Goal: Use online tool/utility: Utilize a website feature to perform a specific function

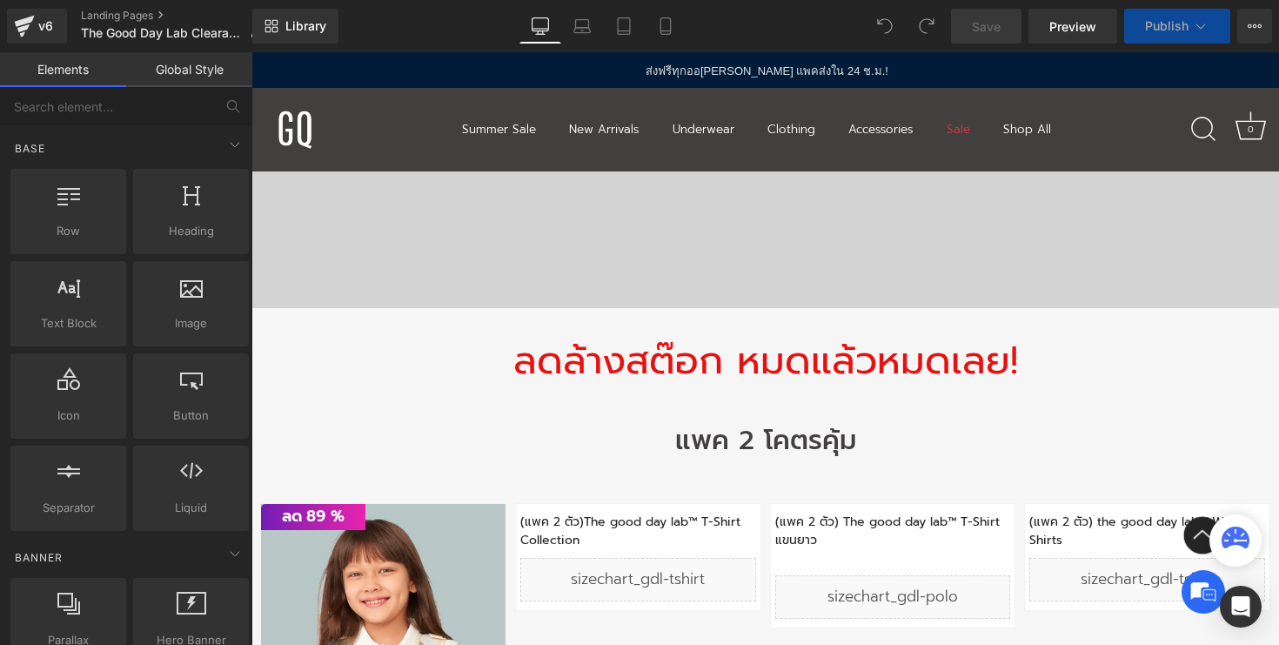
scroll to position [559, 0]
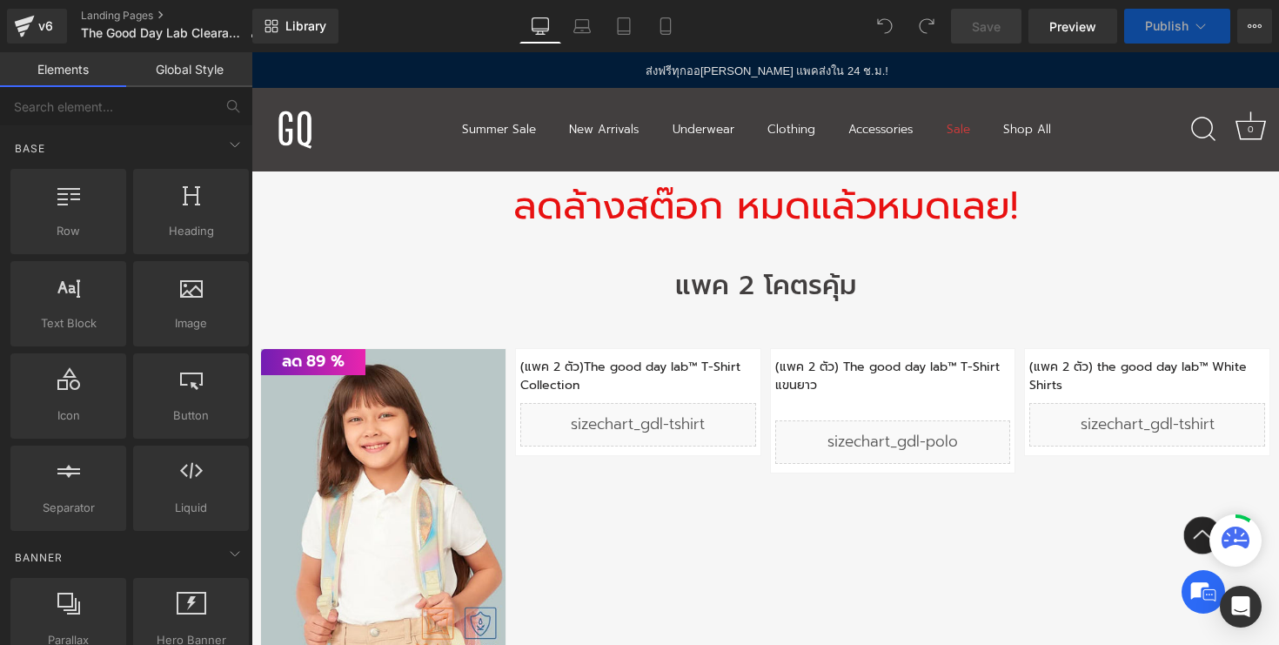
select select "10-11 Years"
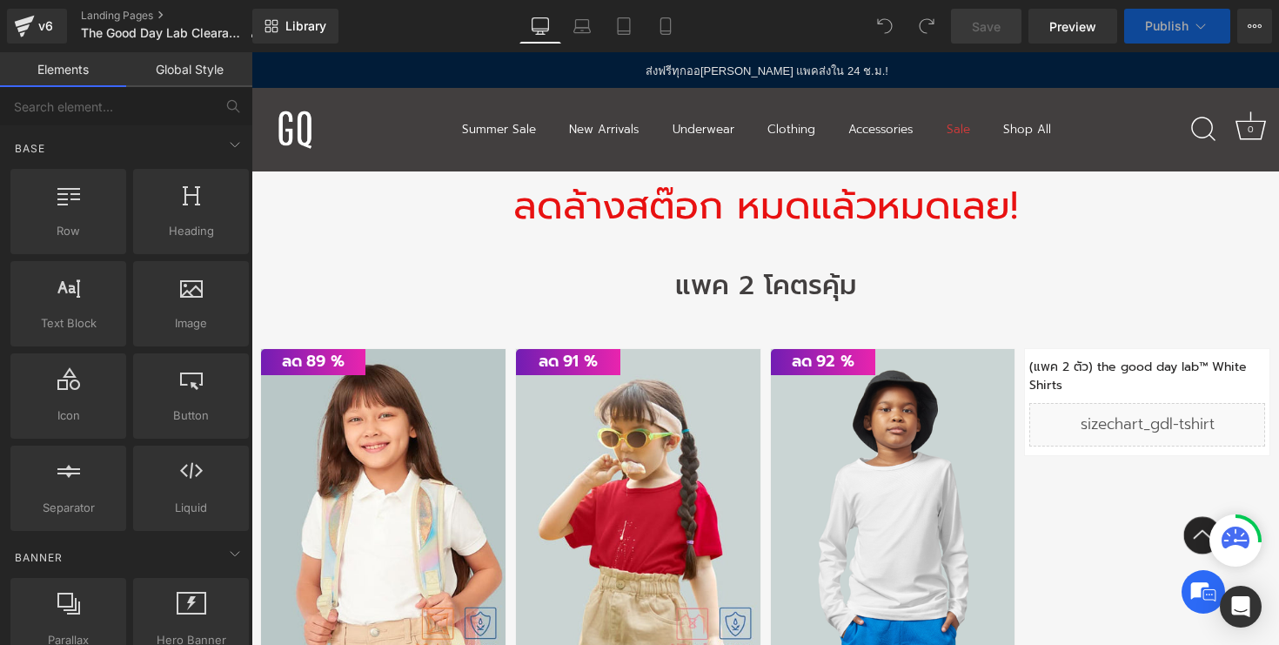
select select "12-13 Years"
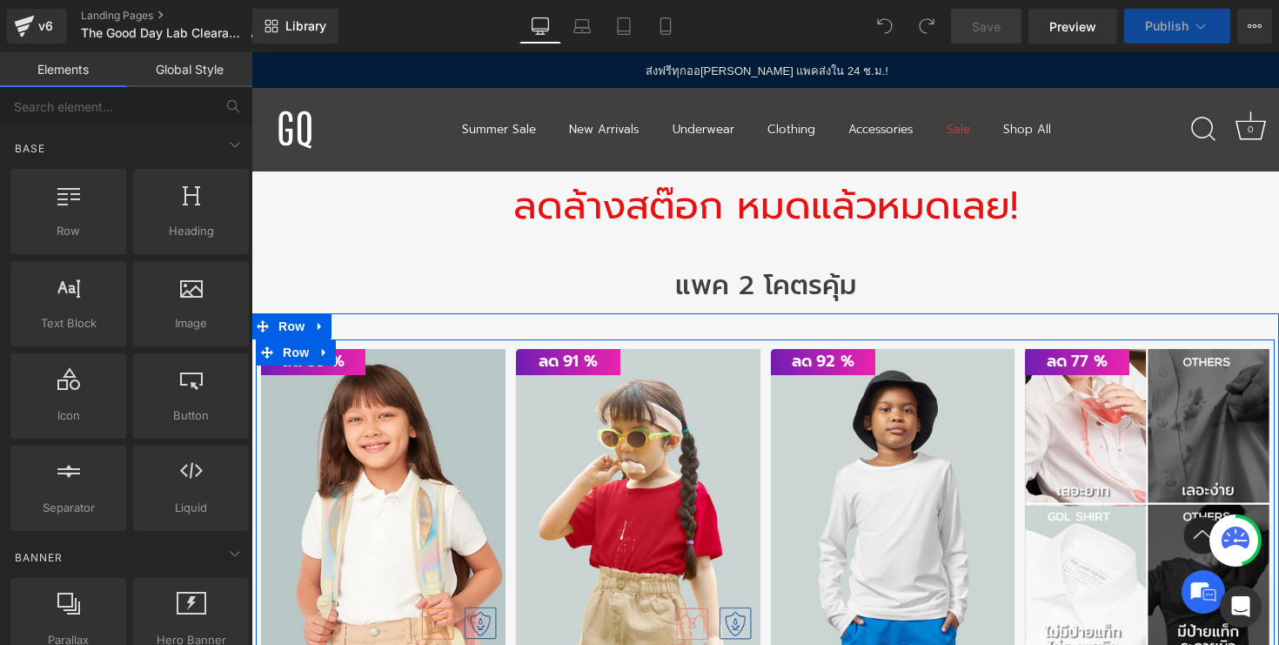
select select "6-7 Years"
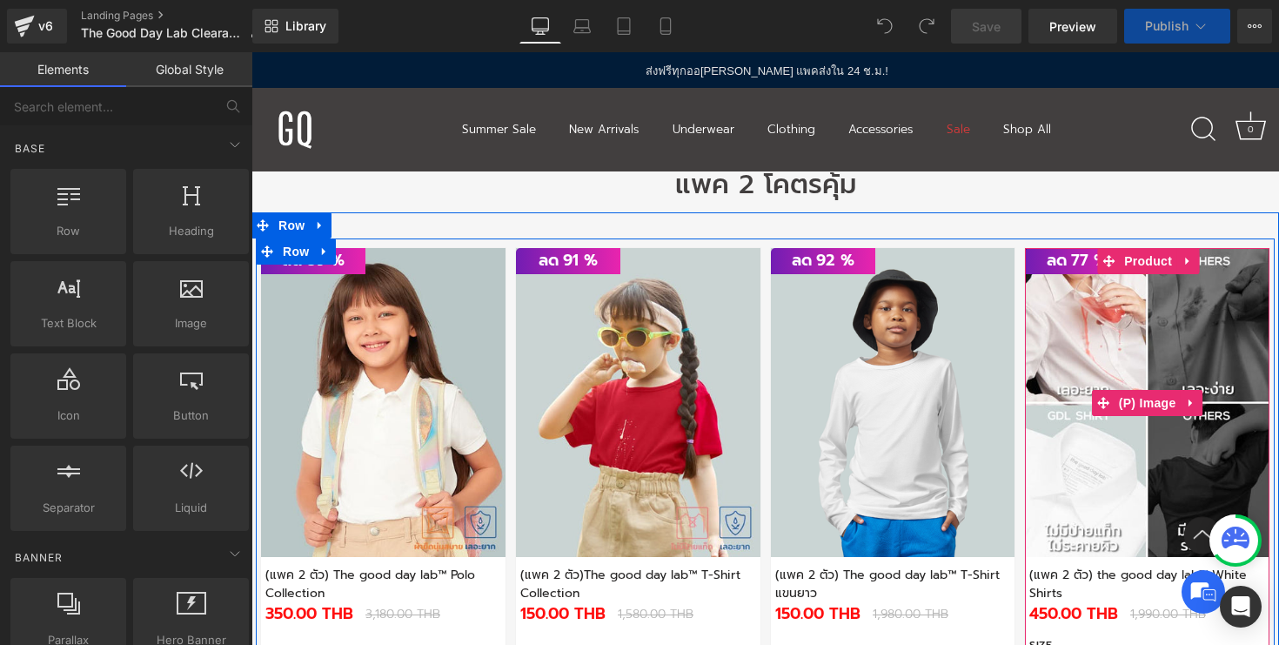
select select "12-13 Years"
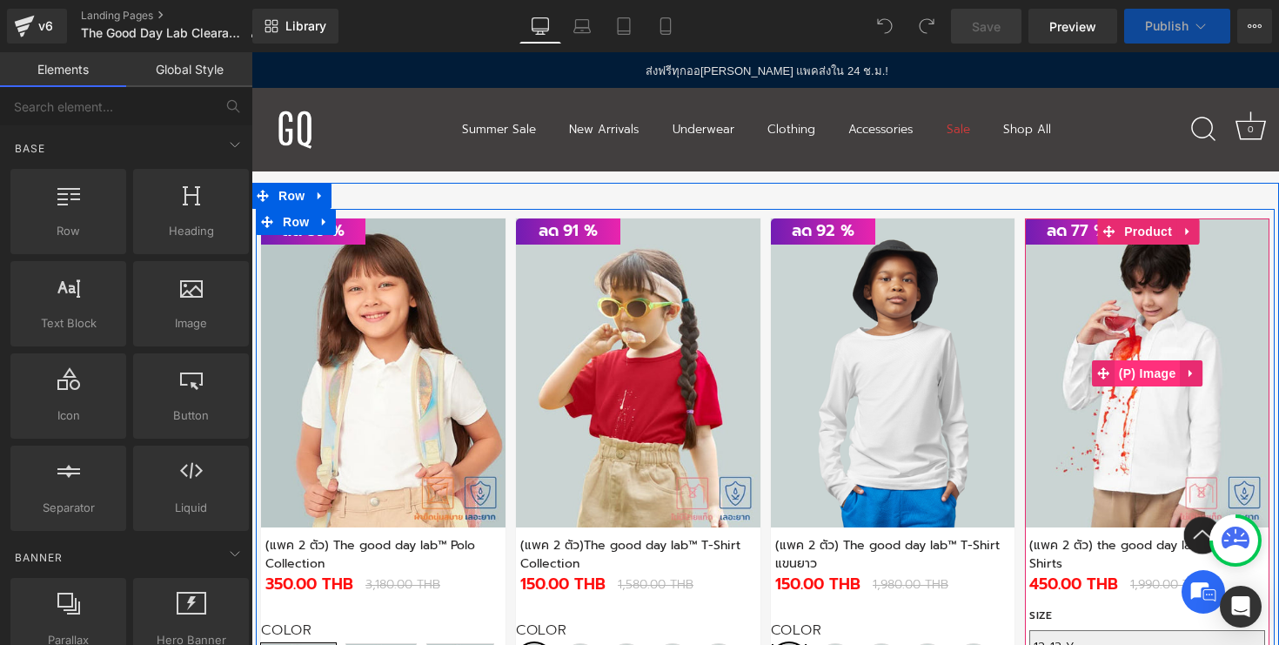
select select "8-9 Years"
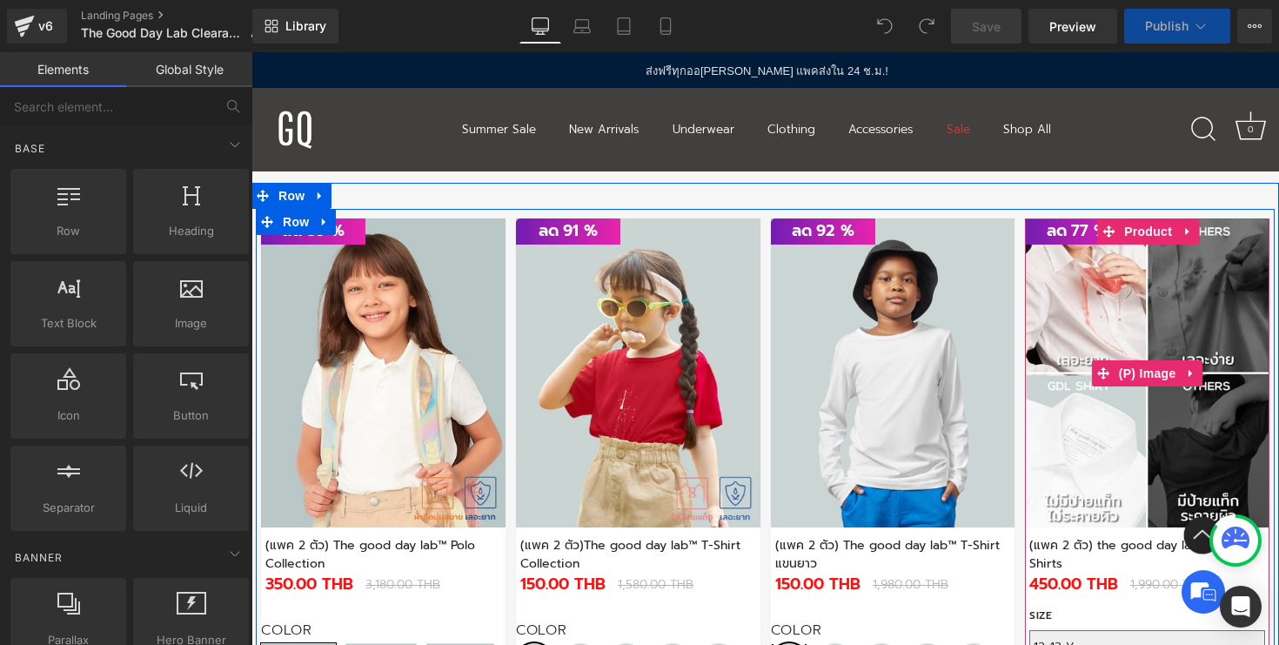
select select "6-7 Years"
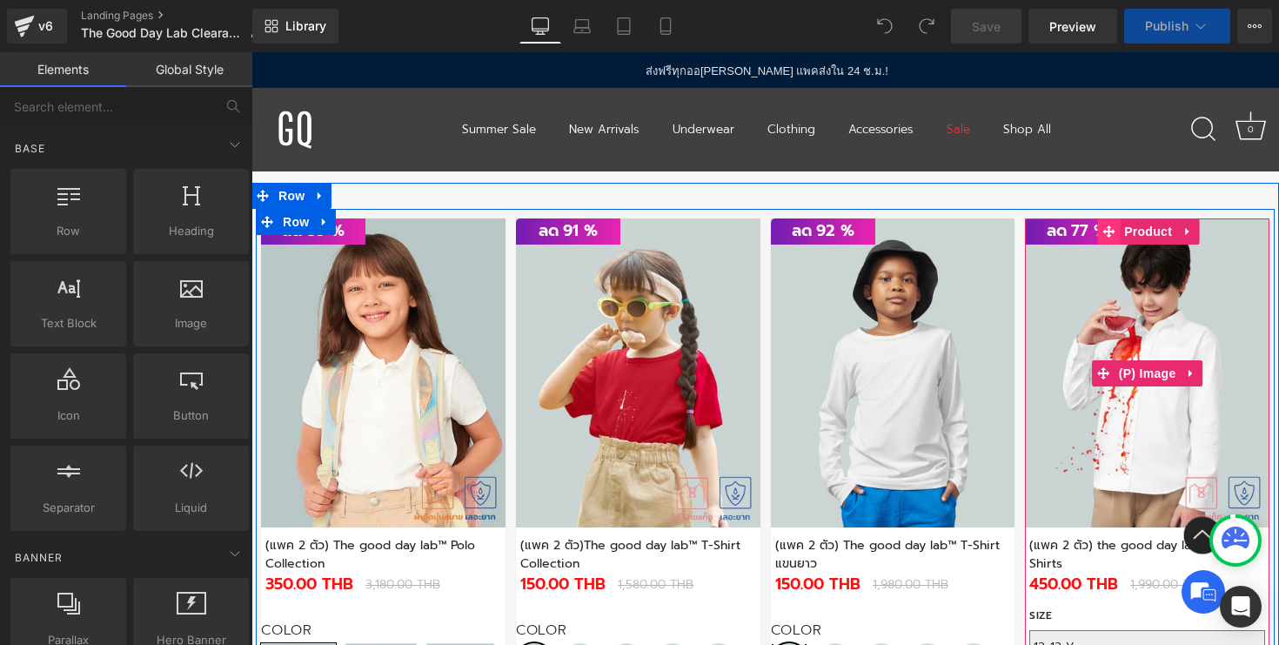
select select "6-7 Years"
select select "8-9 Years"
click at [1131, 239] on span "Product" at bounding box center [1148, 232] width 57 height 26
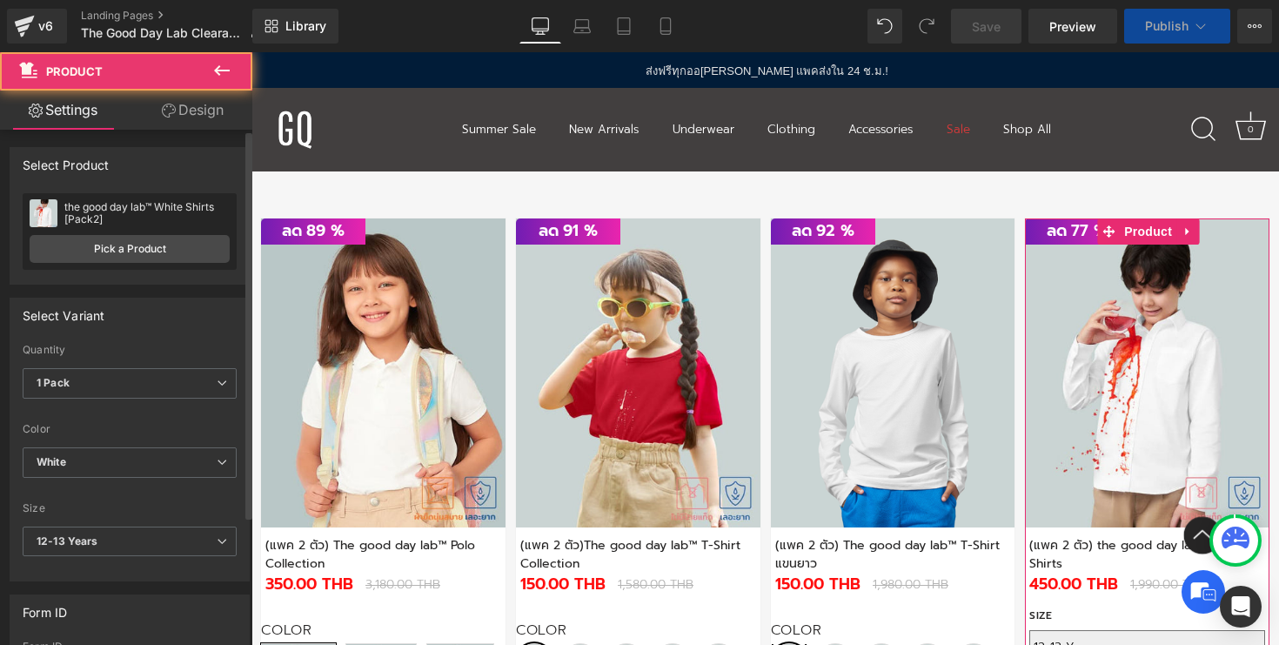
select select "12-13 Years"
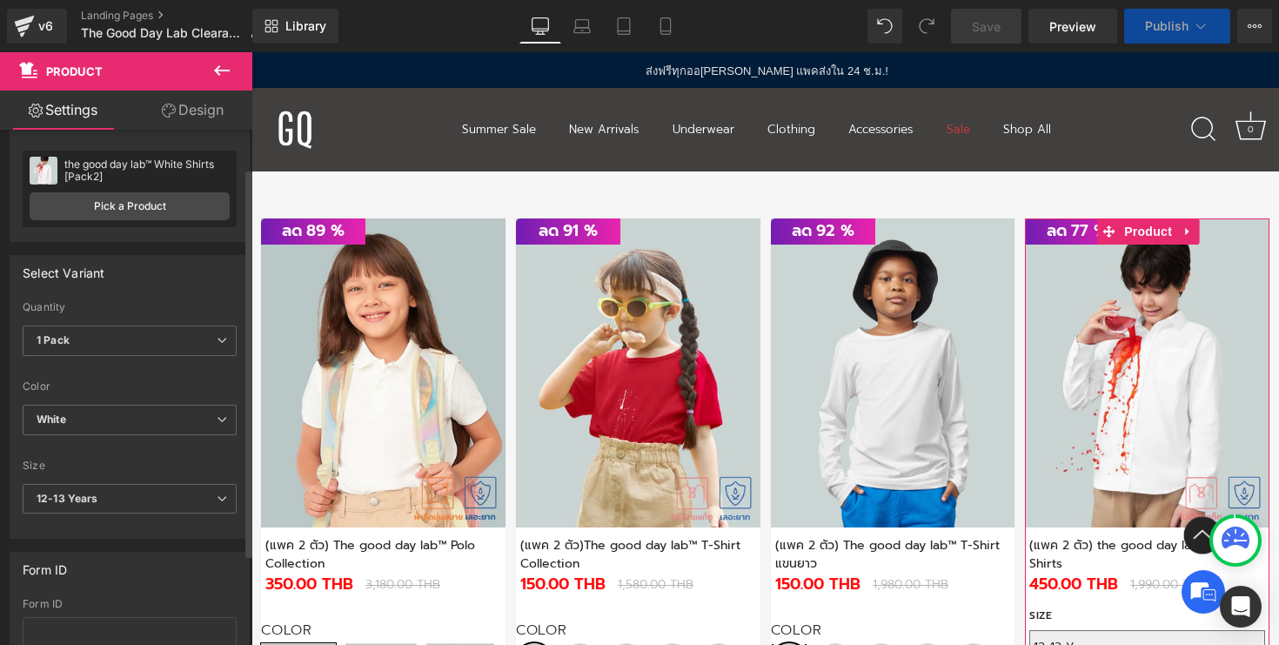
scroll to position [50, 0]
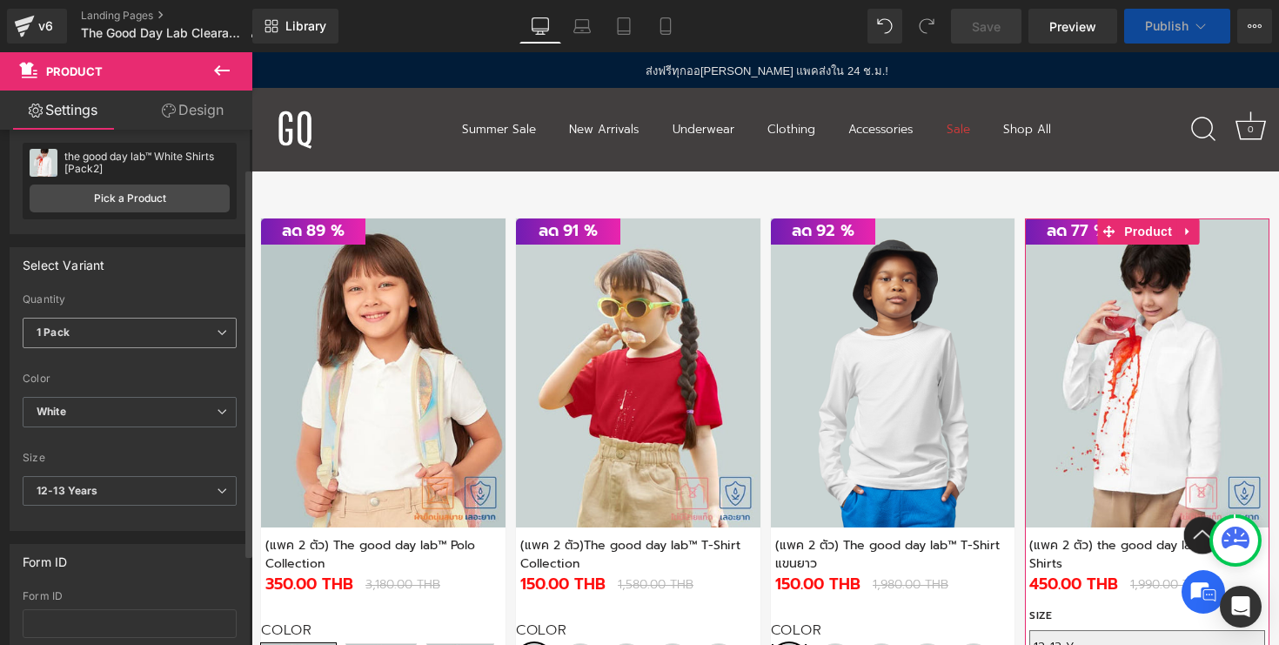
click at [145, 331] on span "1 Pack" at bounding box center [130, 333] width 214 height 30
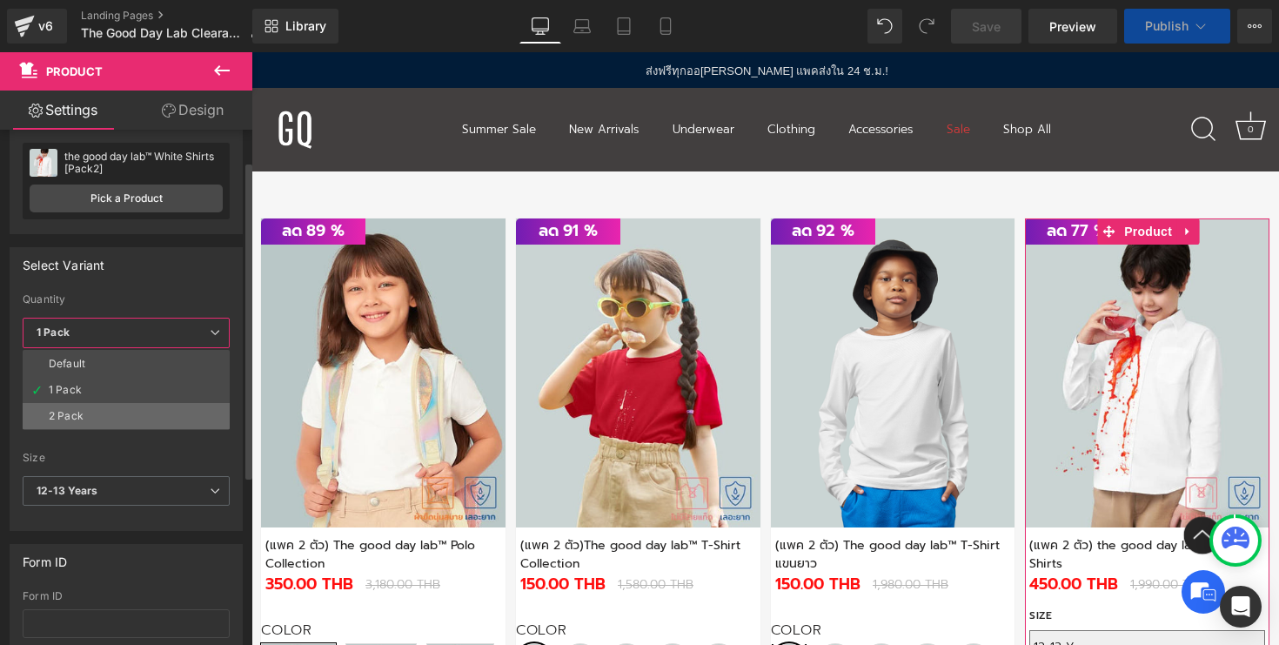
click at [106, 405] on li "2 Pack" at bounding box center [126, 416] width 207 height 26
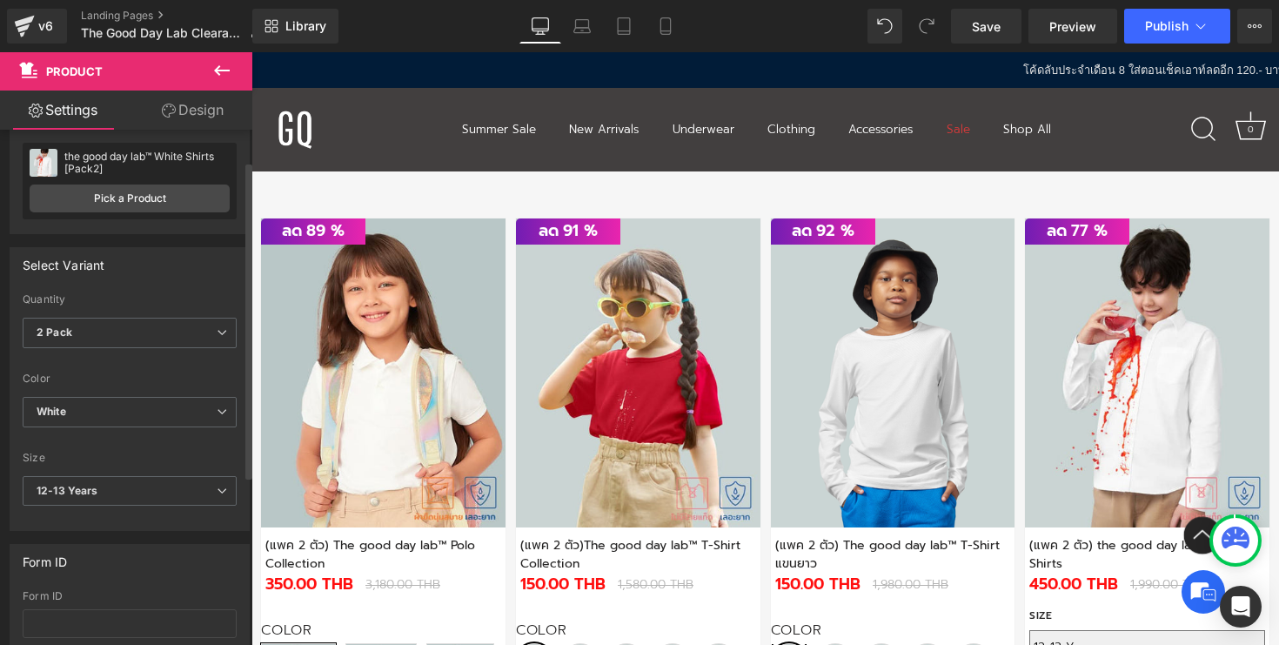
select select "12-13 Years"
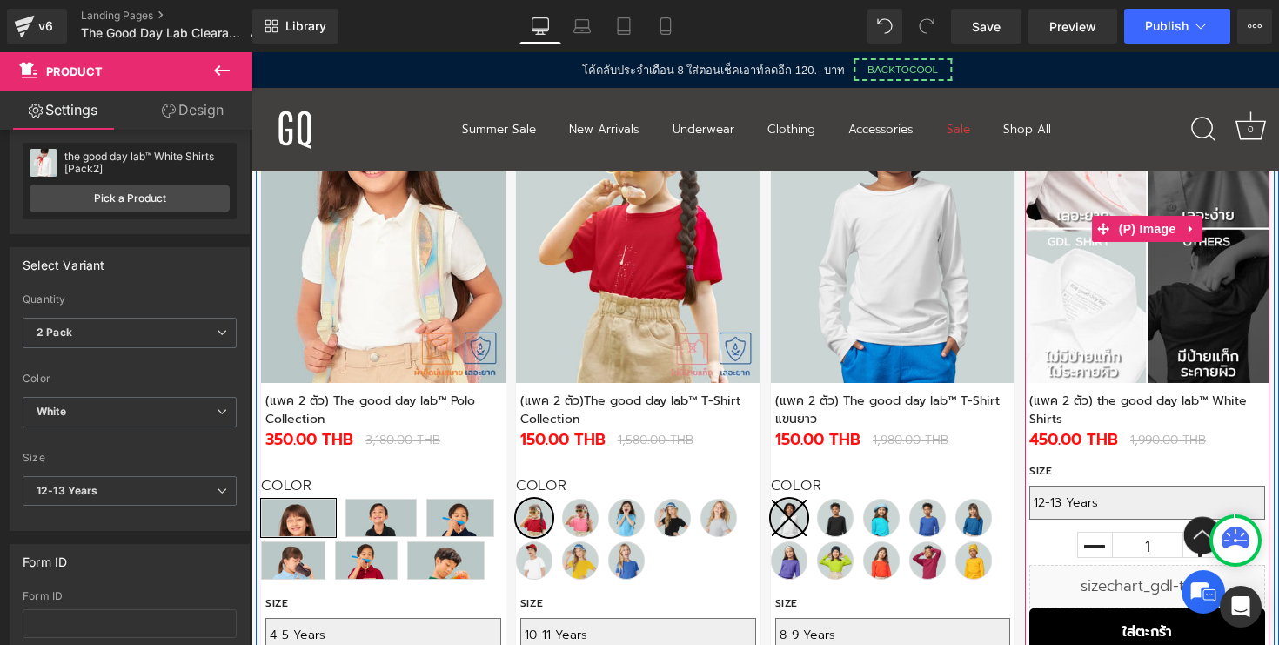
scroll to position [866, 0]
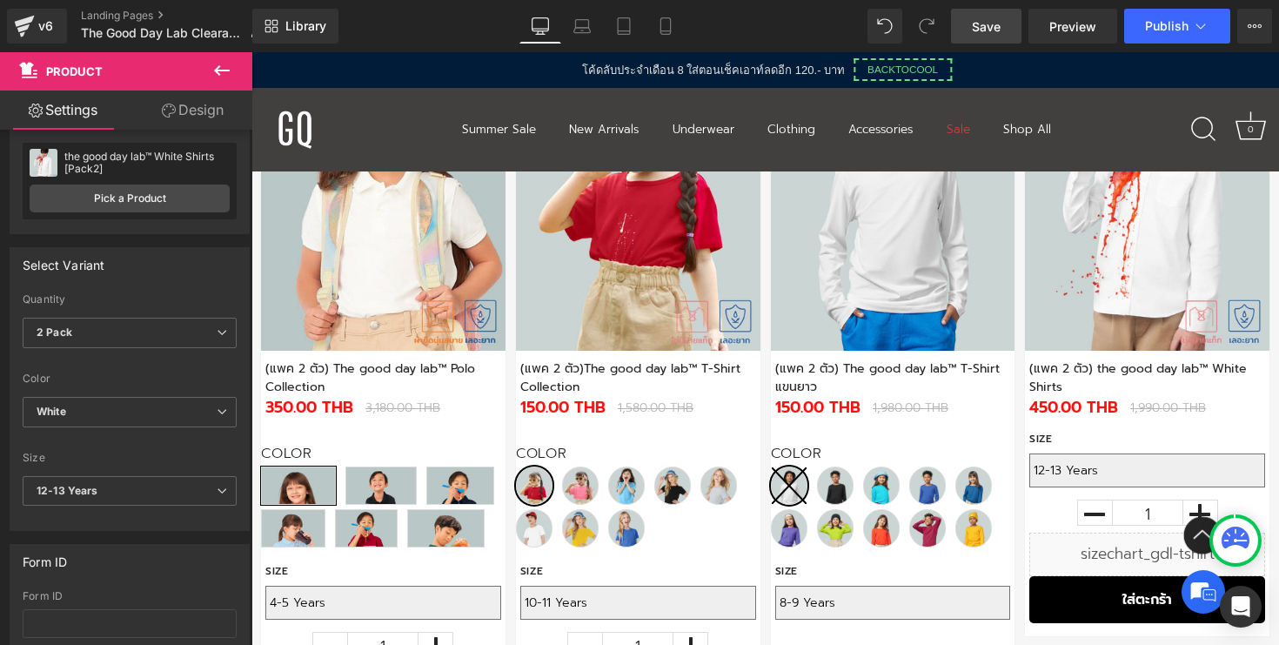
click at [1006, 21] on link "Save" at bounding box center [986, 26] width 70 height 35
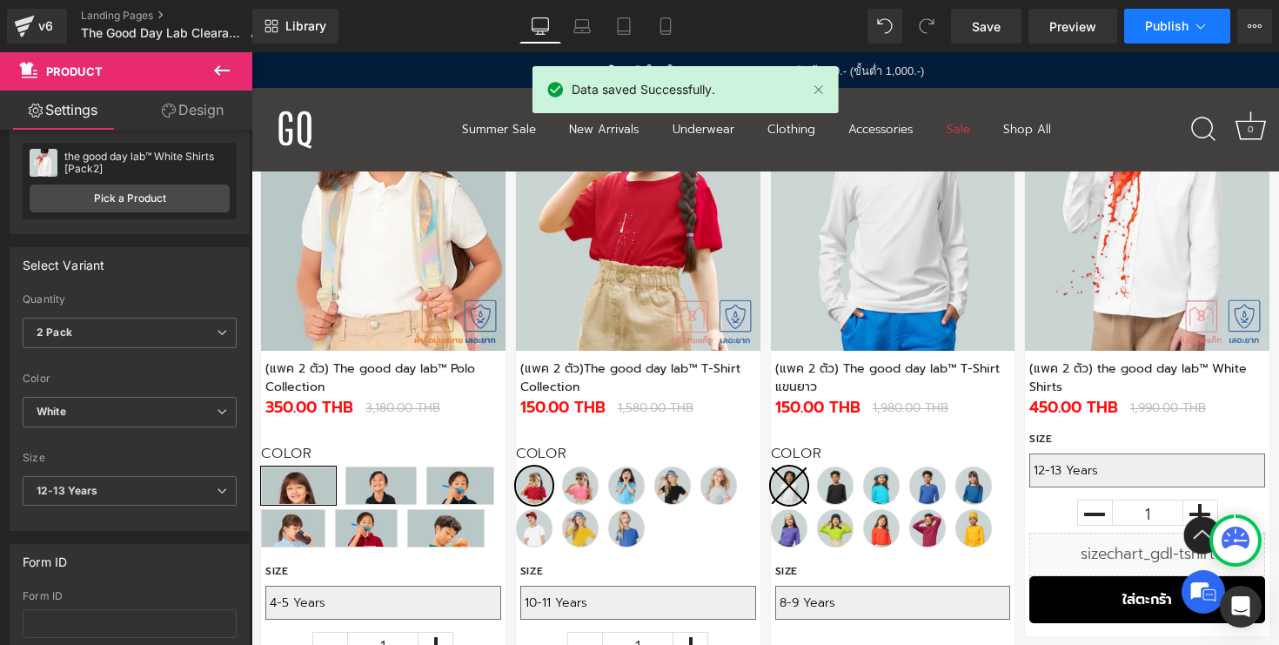
click at [1167, 19] on span "Publish" at bounding box center [1166, 26] width 43 height 14
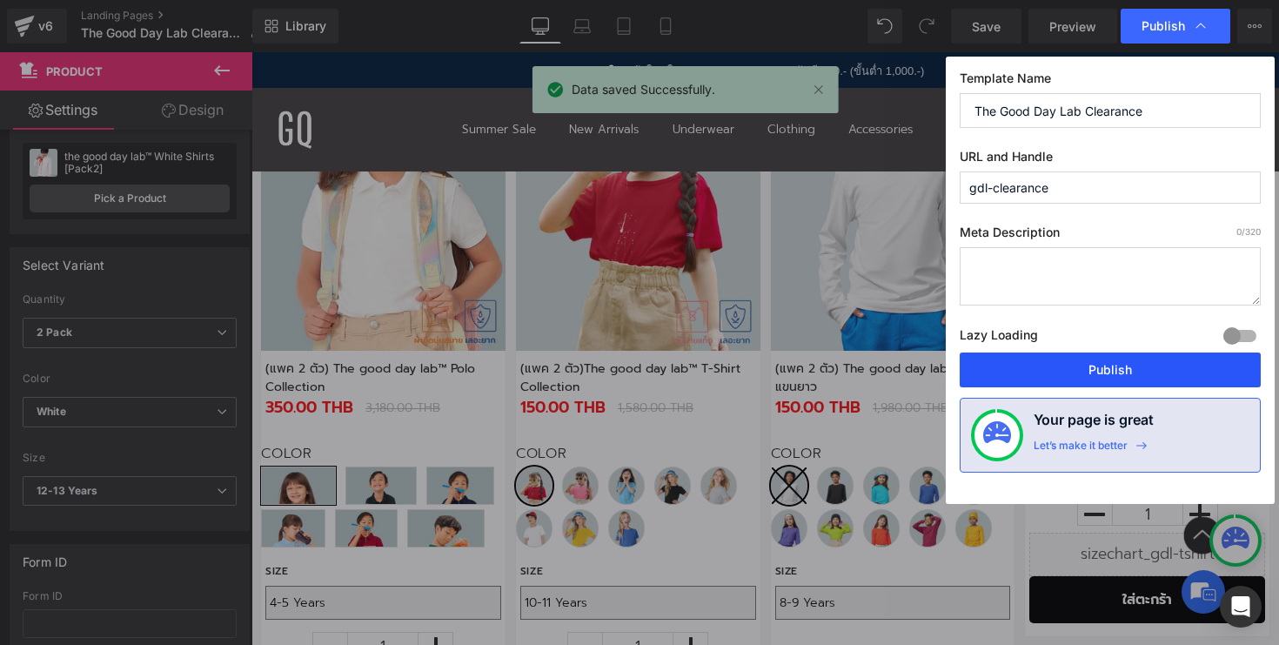
click at [1065, 365] on button "Publish" at bounding box center [1110, 369] width 301 height 35
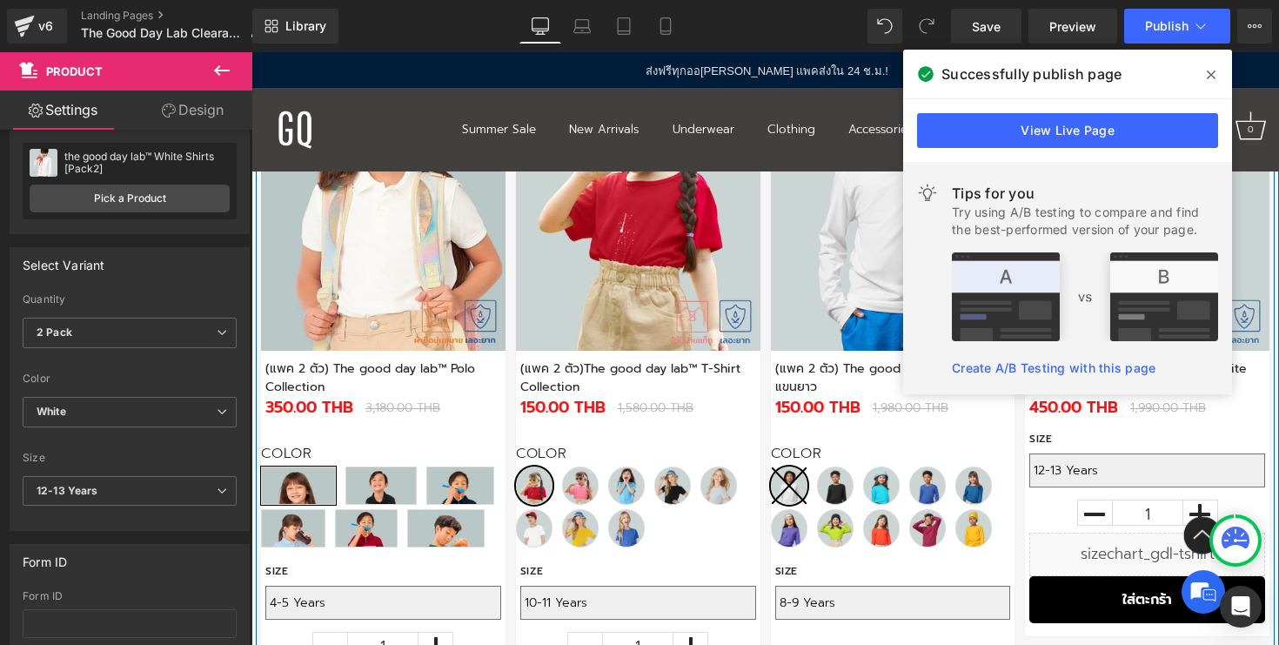
click at [1013, 472] on div "ลด 92" at bounding box center [893, 414] width 255 height 746
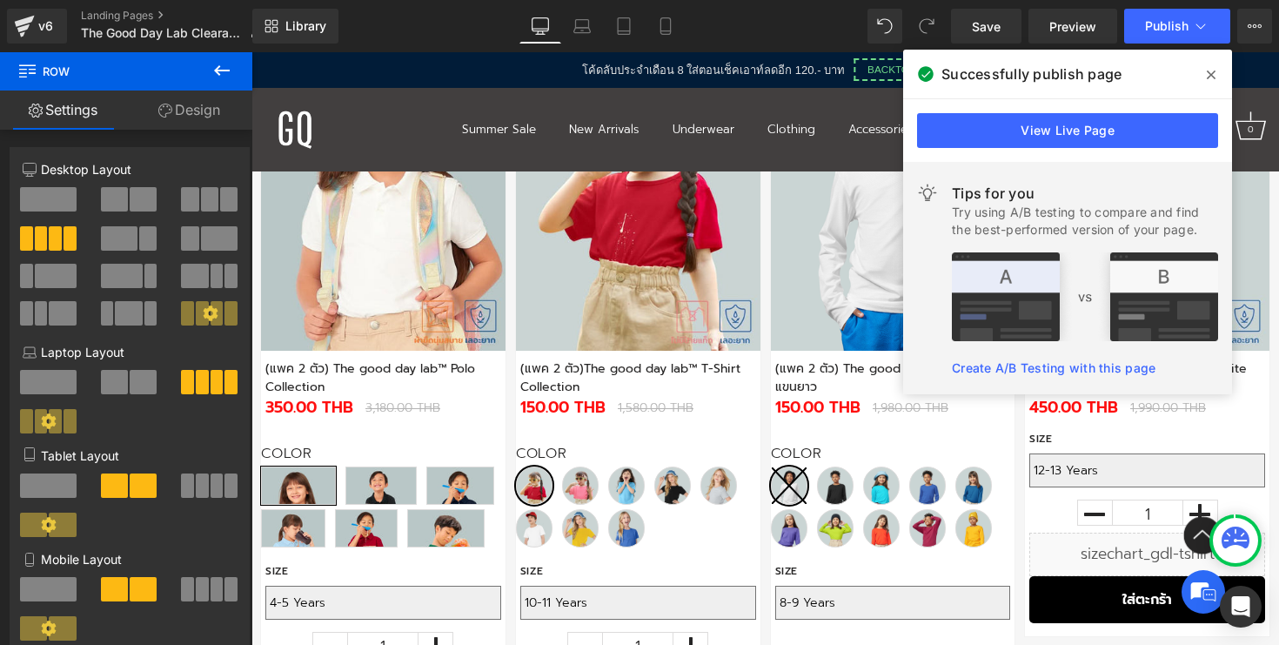
click at [1209, 71] on icon at bounding box center [1211, 75] width 9 height 14
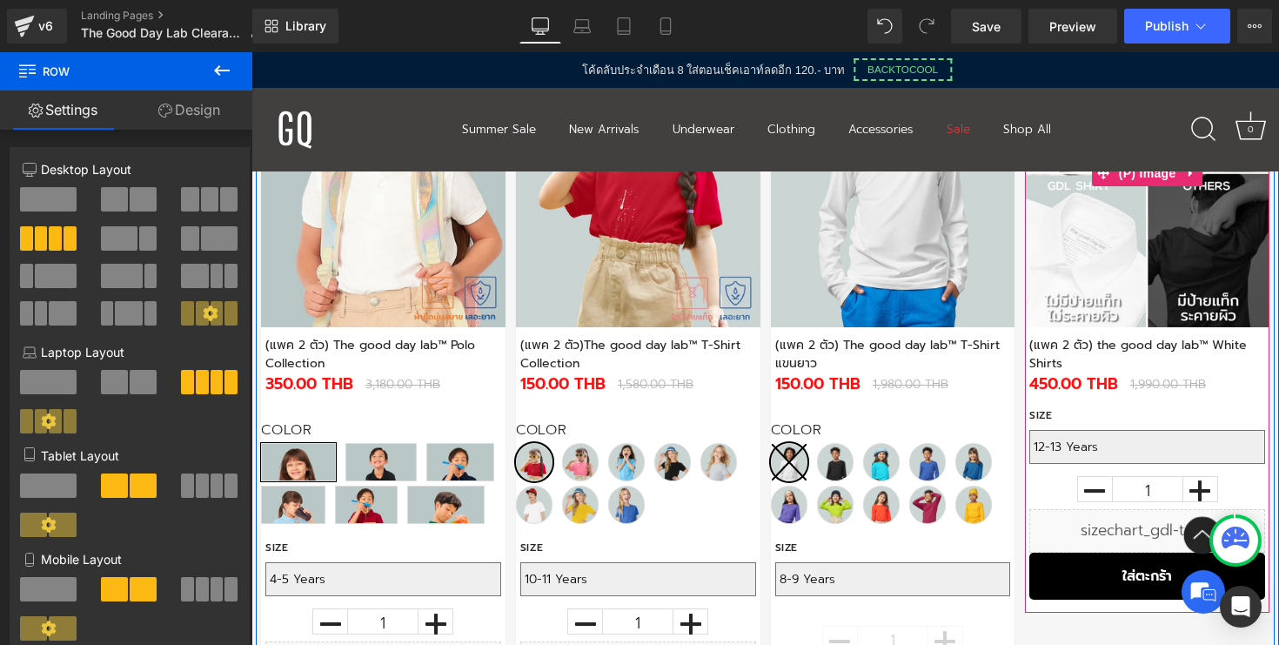
scroll to position [808, 0]
